Goal: Transaction & Acquisition: Register for event/course

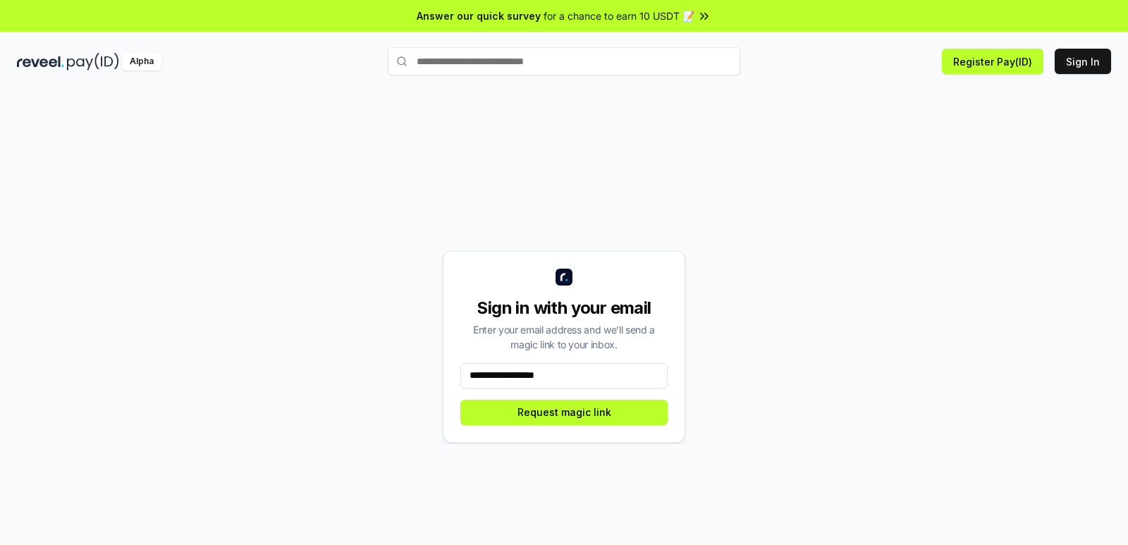
type input "**********"
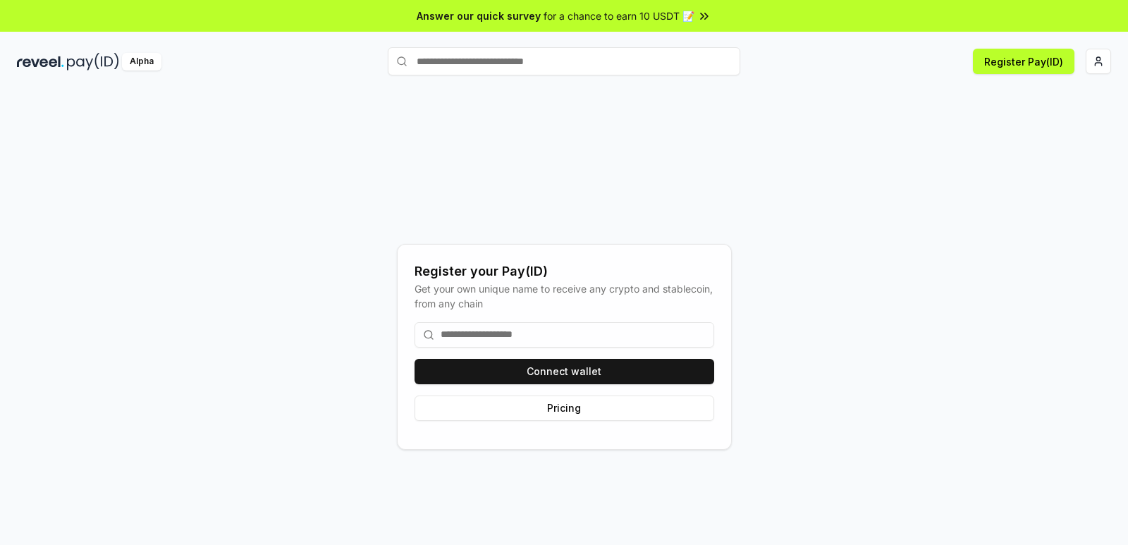
click at [492, 339] on input at bounding box center [565, 334] width 300 height 25
click at [1095, 61] on html "Answer our quick survey for a chance to earn 10 USDT 📝 Alpha Register Pay(ID) R…" at bounding box center [564, 272] width 1128 height 545
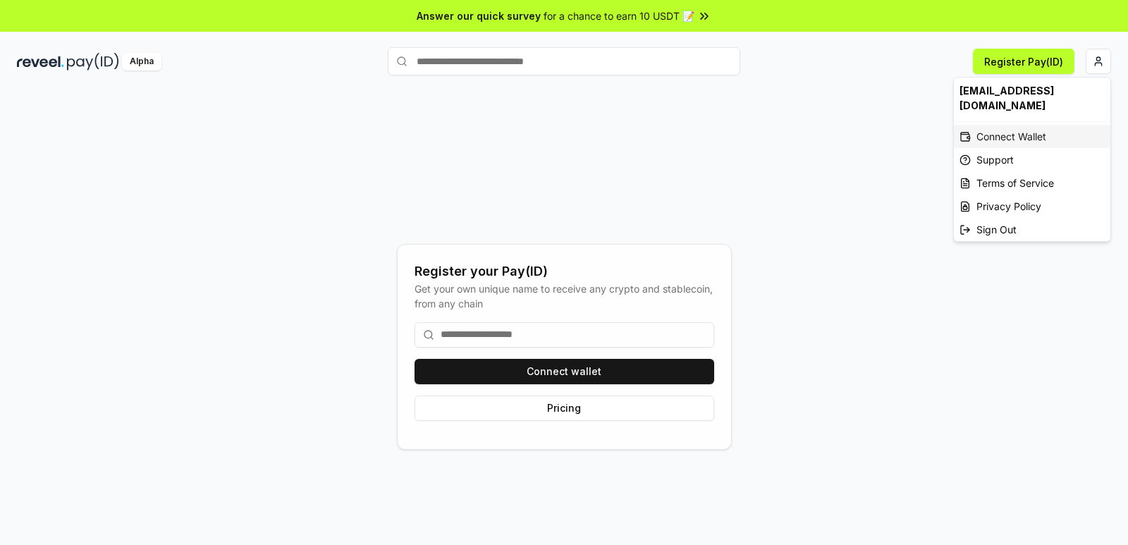
click at [1013, 125] on div "Connect Wallet" at bounding box center [1032, 136] width 157 height 23
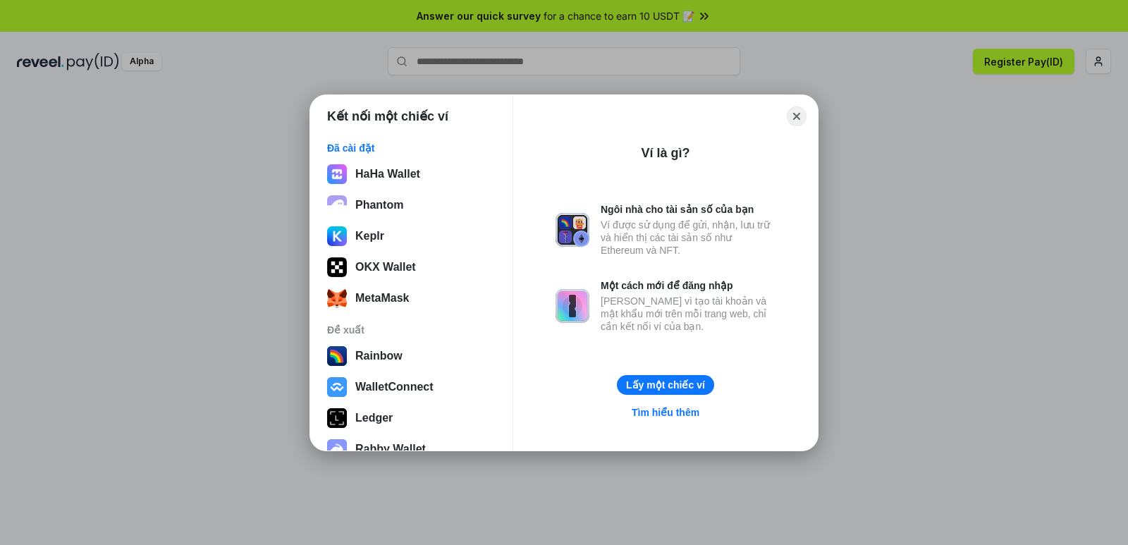
click at [554, 73] on div "Kết nối một chiếc ví Đã cài đặt HaHa Wallet Phantom Keplr OKX Wallet MetaMask Đ…" at bounding box center [564, 272] width 1411 height 827
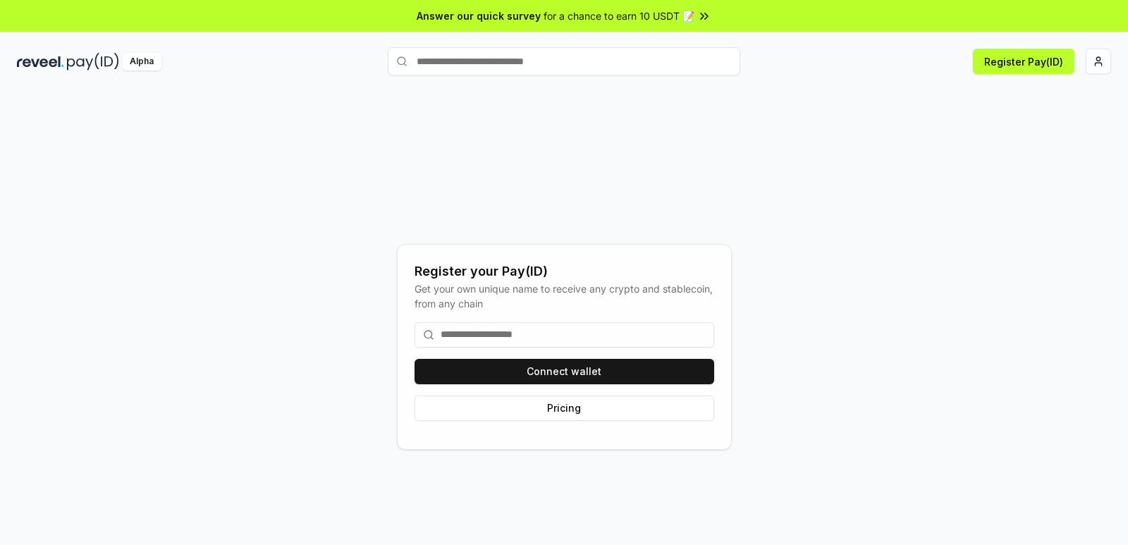
click at [55, 61] on img at bounding box center [40, 62] width 47 height 18
click at [51, 73] on div "Alpha Register Pay(ID)" at bounding box center [564, 61] width 1128 height 37
click at [559, 336] on input at bounding box center [565, 334] width 300 height 25
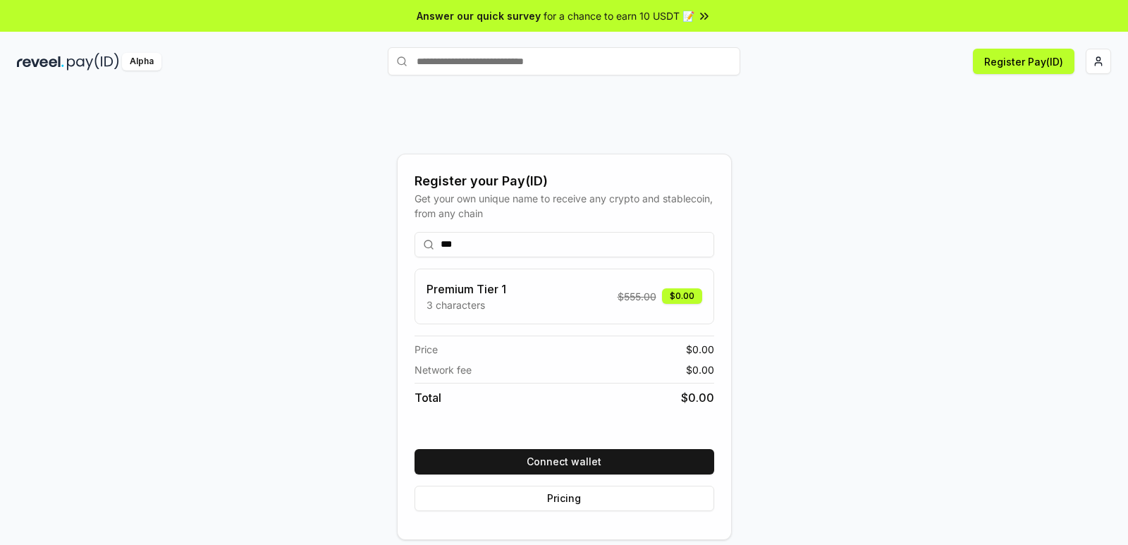
click at [480, 230] on div "*** Premium Tier 1 3 characters $ 555.00 $0.00 Price $ 0.00 Network fee $ 0.00 …" at bounding box center [565, 372] width 300 height 302
click at [473, 248] on input "***" at bounding box center [565, 244] width 300 height 25
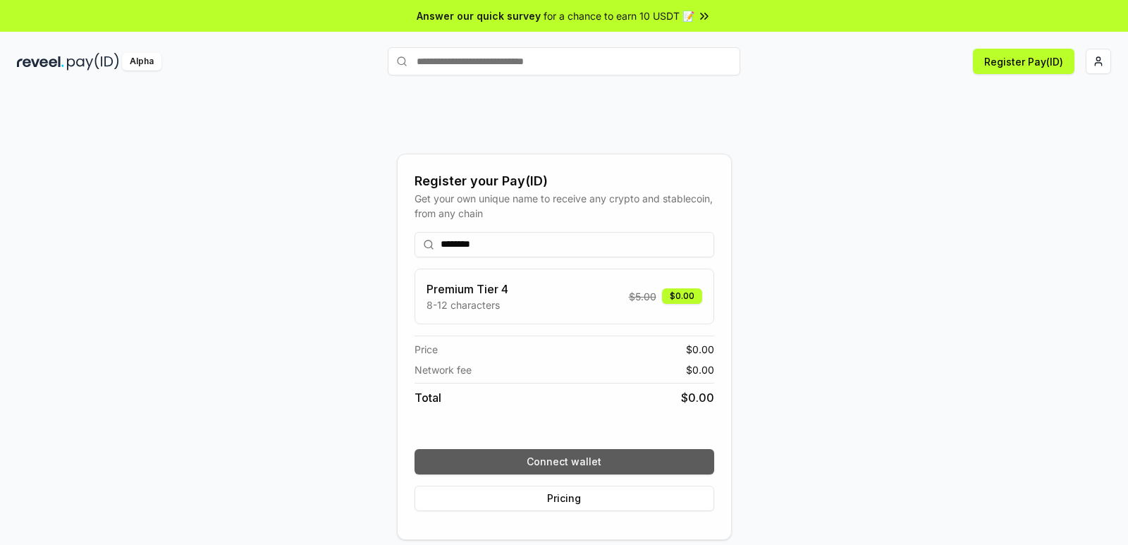
type input "********"
click at [583, 460] on button "Connect wallet" at bounding box center [565, 461] width 300 height 25
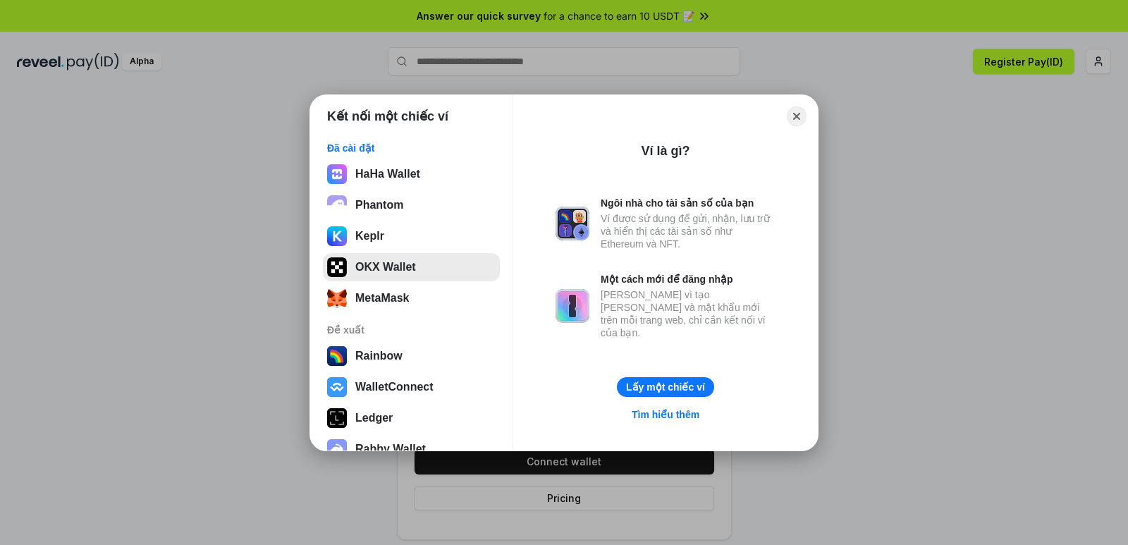
click at [394, 264] on button "OKX Wallet" at bounding box center [411, 267] width 177 height 28
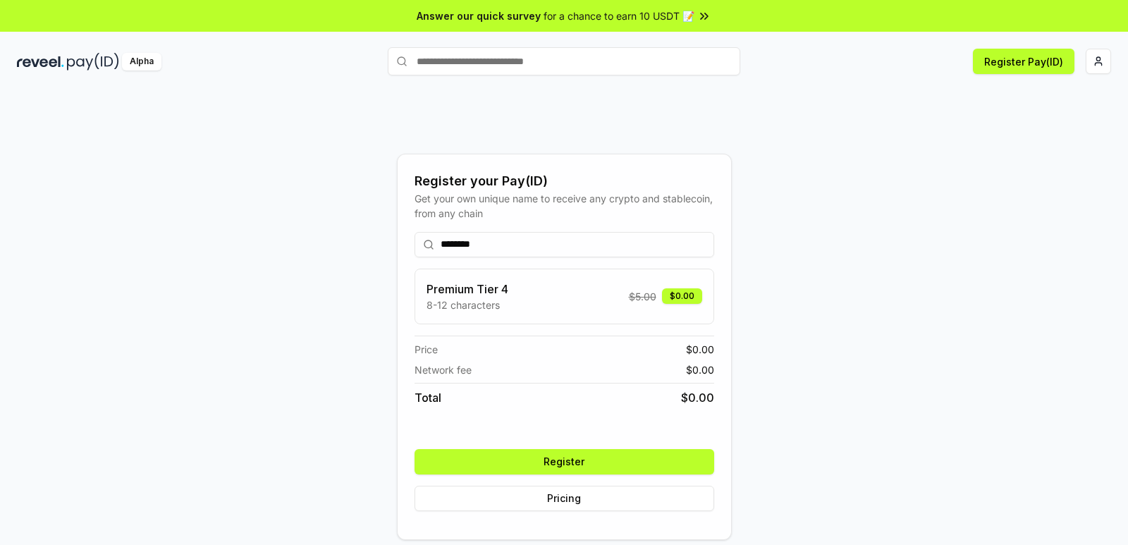
click at [582, 463] on button "Register" at bounding box center [565, 461] width 300 height 25
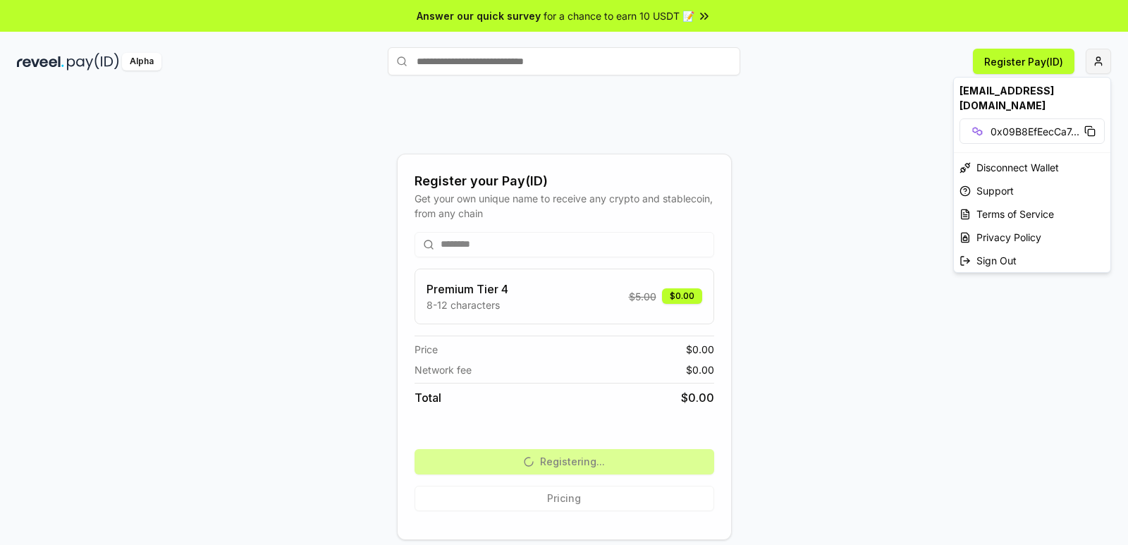
click at [1099, 65] on html "Answer our quick survey for a chance to earn 10 USDT 📝 Alpha Register Pay(ID) R…" at bounding box center [564, 272] width 1128 height 545
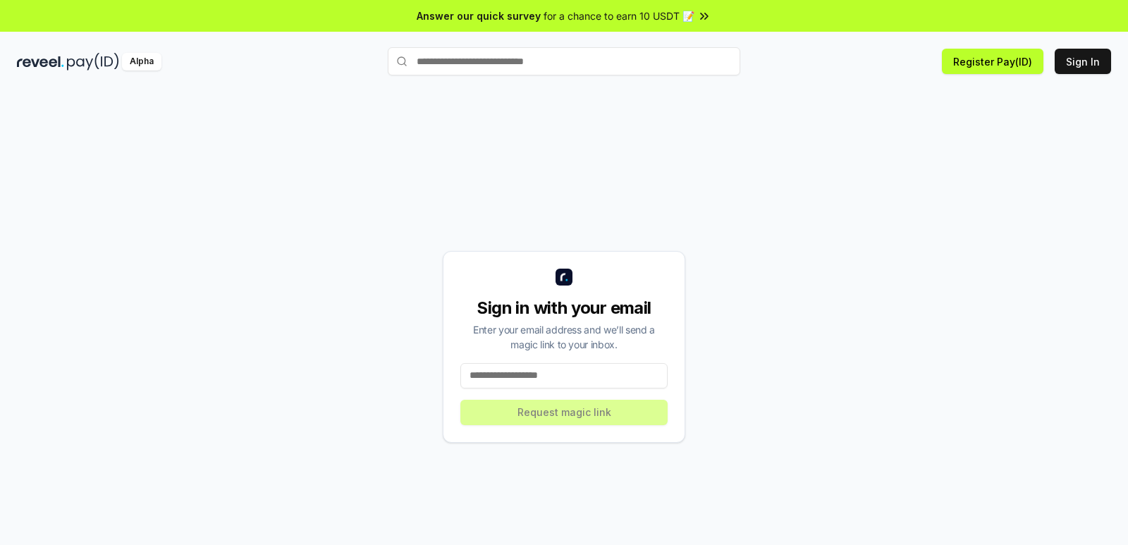
click at [1029, 117] on div "Sign in with your email Enter your email address and we’ll send a magic link to…" at bounding box center [564, 346] width 1095 height 477
click at [557, 370] on input at bounding box center [564, 375] width 207 height 25
drag, startPoint x: 1088, startPoint y: 63, endPoint x: 554, endPoint y: 380, distance: 621.7
click at [563, 379] on div "Answer our quick survey for a chance to earn 10 USDT 📝 Alpha Register Pay(ID) S…" at bounding box center [564, 292] width 1128 height 585
click at [573, 369] on input at bounding box center [564, 375] width 207 height 25
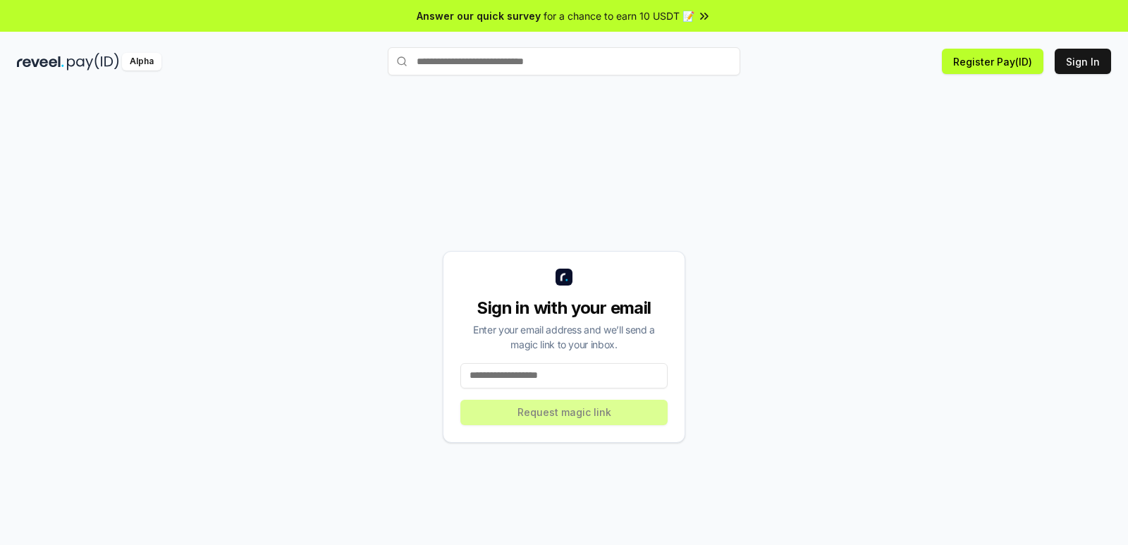
click at [559, 374] on input at bounding box center [564, 375] width 207 height 25
click at [1088, 66] on button "Sign In" at bounding box center [1083, 61] width 56 height 25
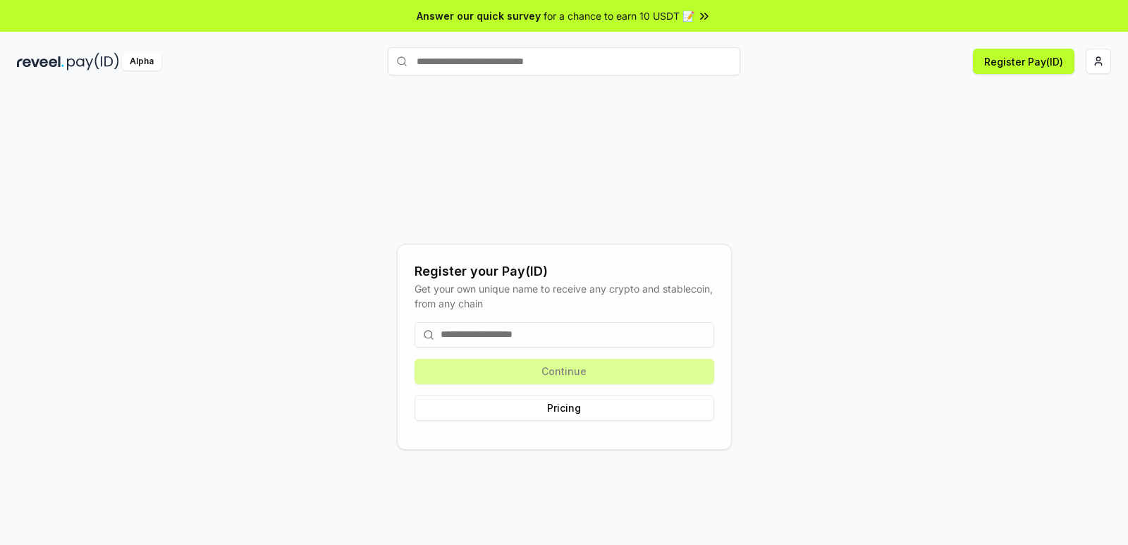
click at [584, 340] on input at bounding box center [565, 334] width 300 height 25
click at [535, 339] on input at bounding box center [565, 334] width 300 height 25
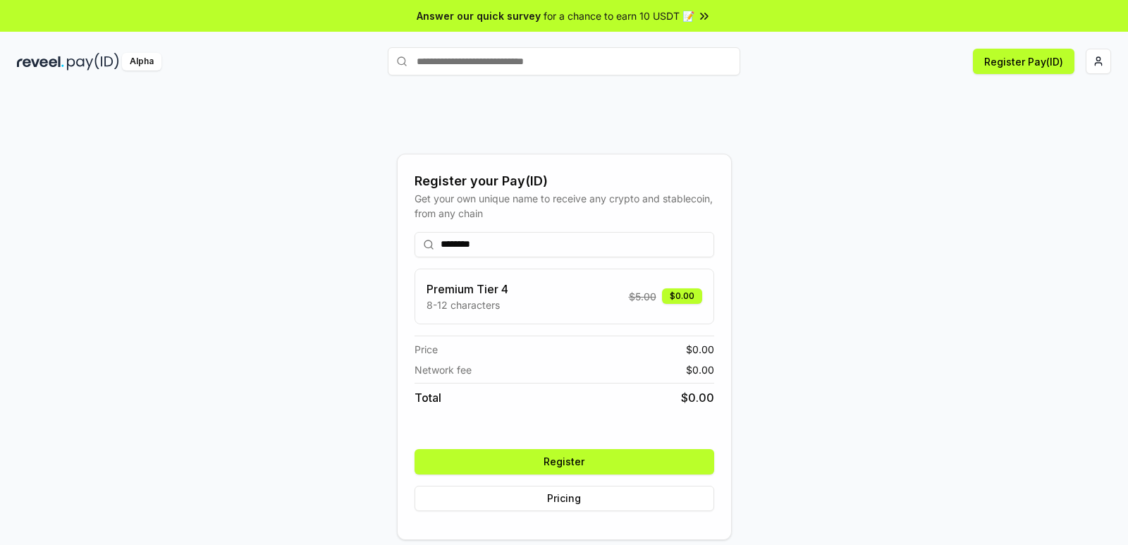
type input "********"
click at [563, 463] on button "Register" at bounding box center [565, 461] width 300 height 25
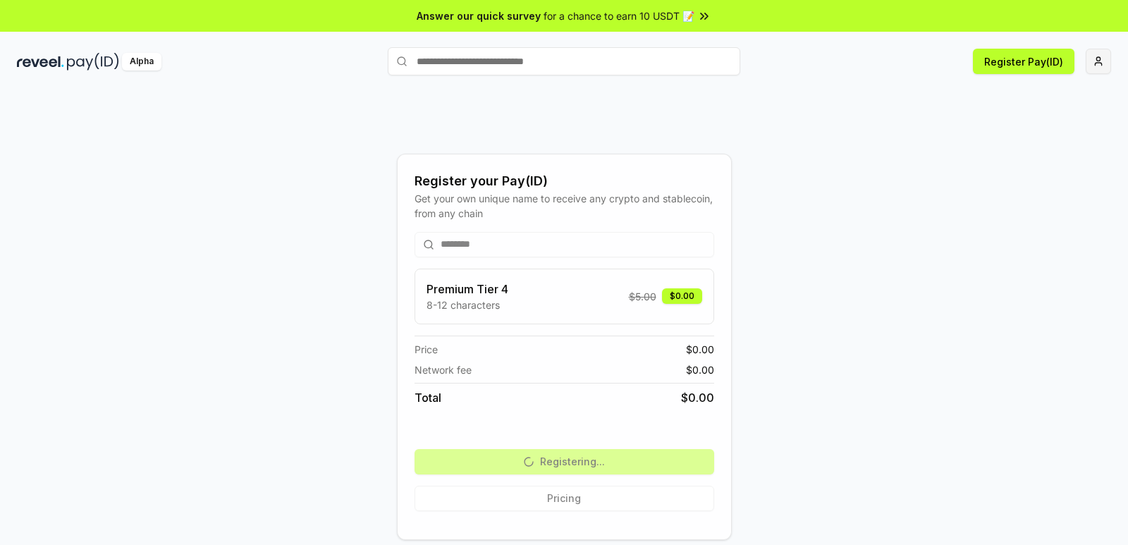
click at [1101, 65] on html "Answer our quick survey for a chance to earn 10 USDT 📝 Alpha Register Pay(ID) R…" at bounding box center [564, 272] width 1128 height 545
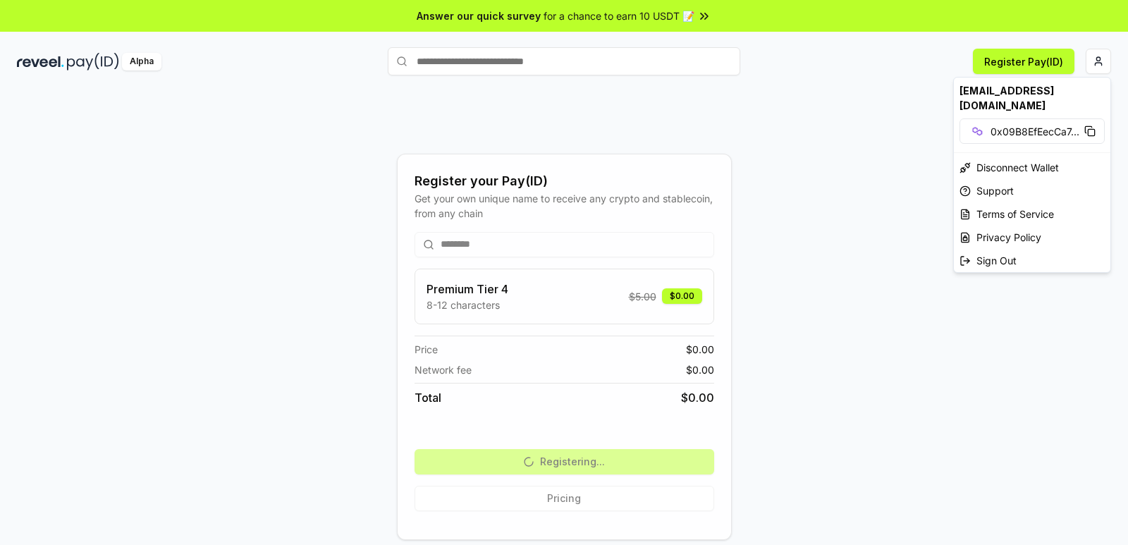
click at [589, 102] on html "Answer our quick survey for a chance to earn 10 USDT 📝 Alpha Register Pay(ID) R…" at bounding box center [564, 272] width 1128 height 545
